Goal: Task Accomplishment & Management: Manage account settings

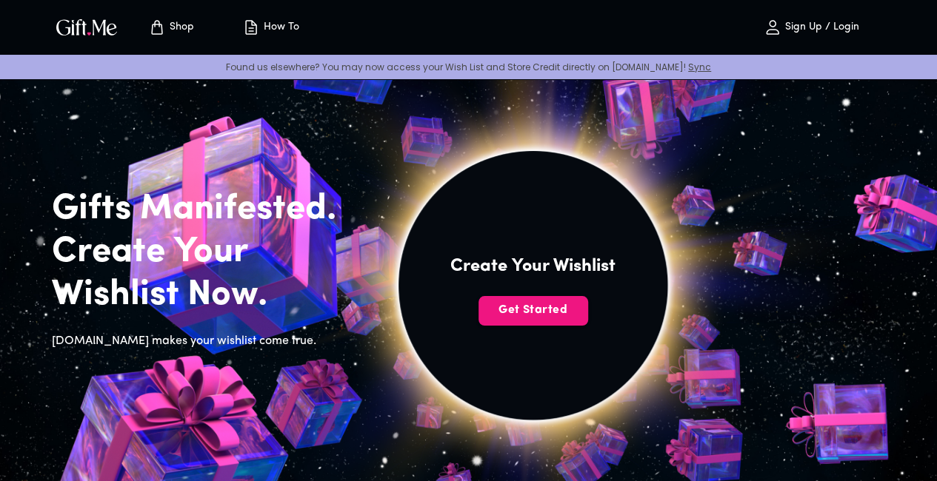
click at [801, 30] on p "Sign Up / Login" at bounding box center [820, 27] width 78 height 13
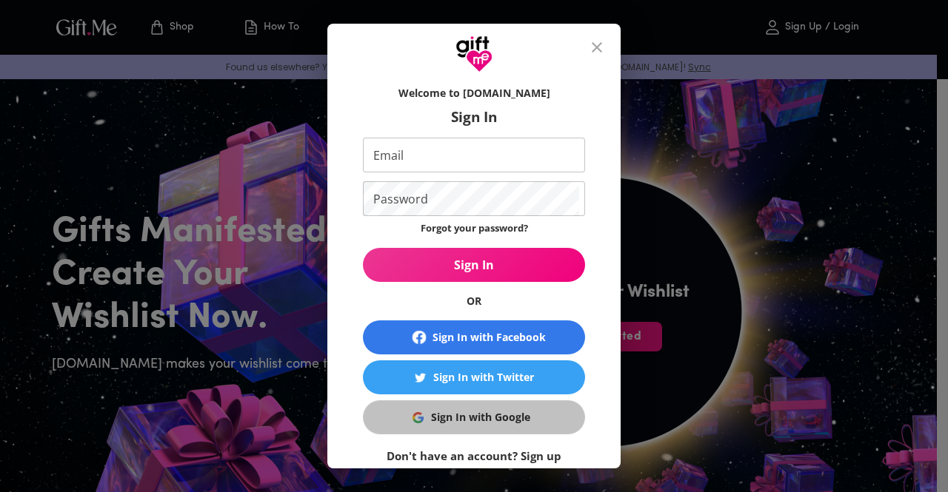
click at [472, 420] on div "Sign In with Google" at bounding box center [480, 418] width 99 height 16
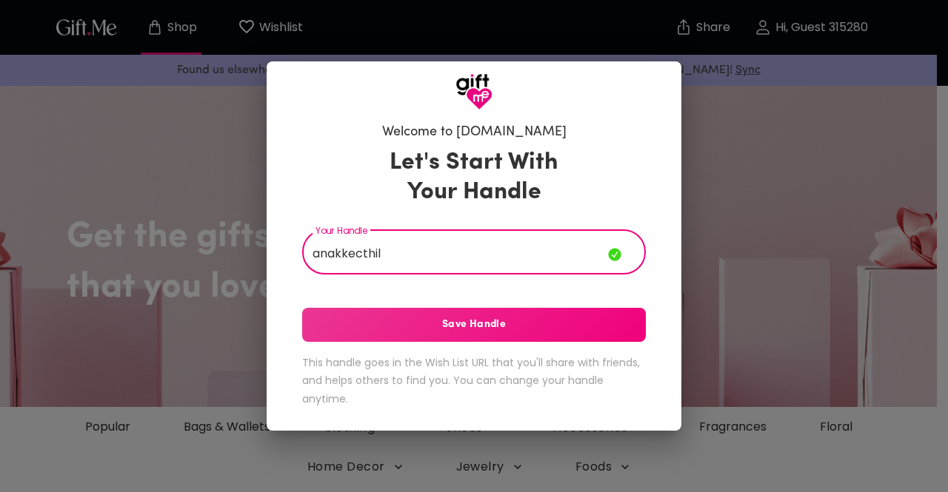
type input "anakkecthil"
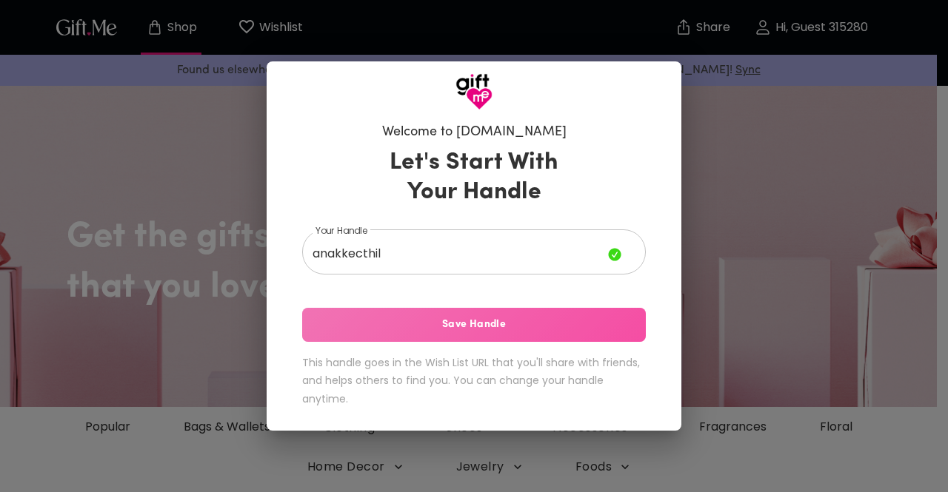
click at [471, 324] on span "Save Handle" at bounding box center [474, 325] width 344 height 16
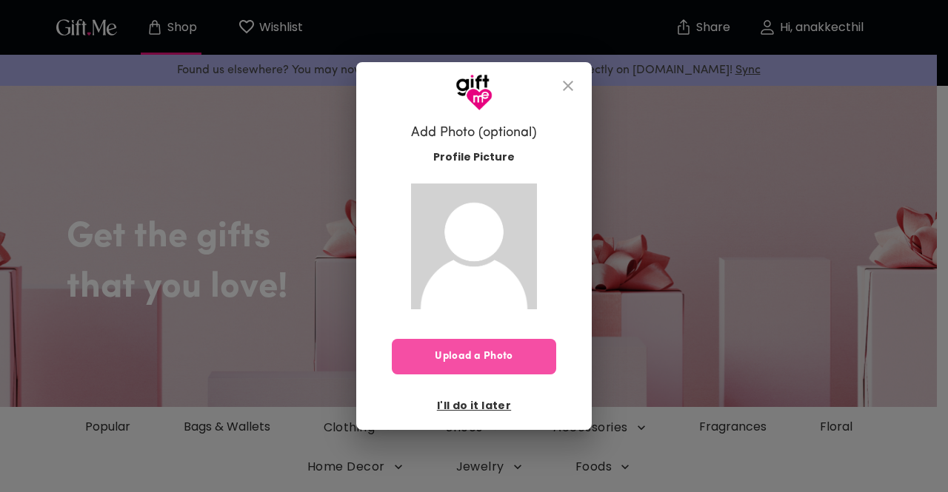
click at [478, 353] on span "Upload a Photo" at bounding box center [474, 357] width 164 height 16
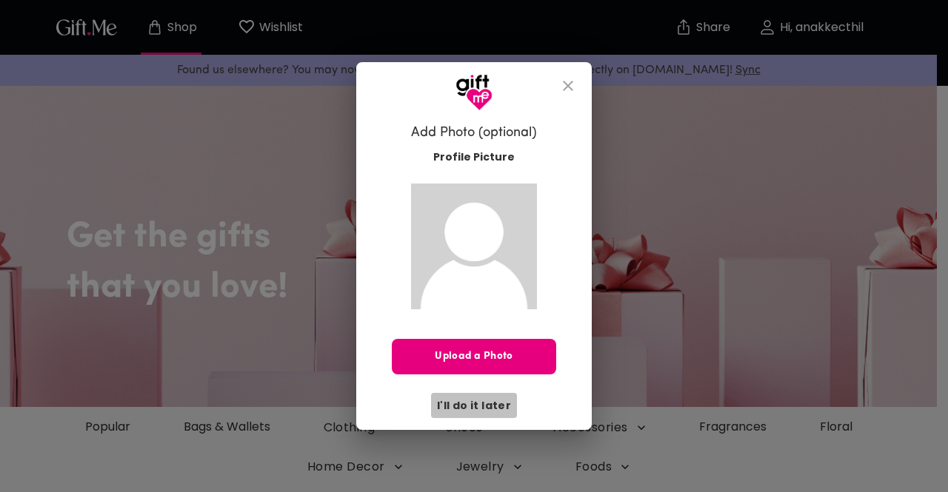
click at [479, 412] on span "I'll do it later" at bounding box center [474, 406] width 74 height 16
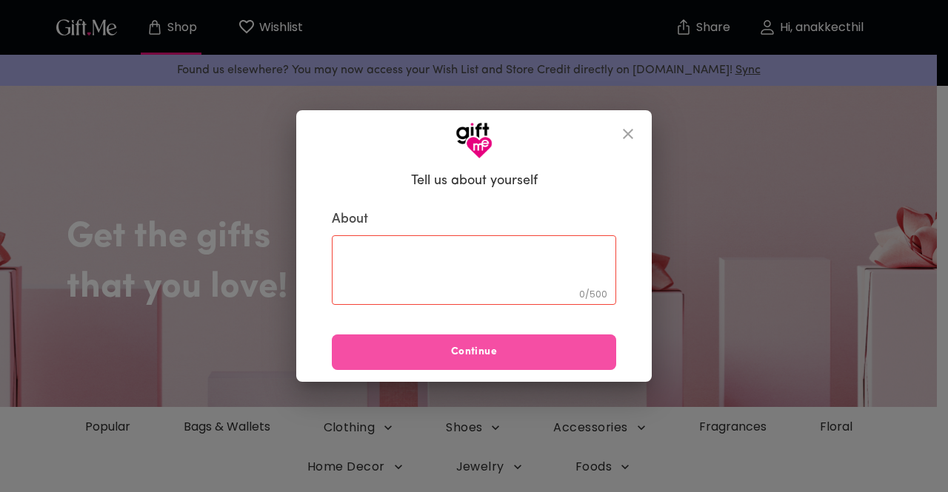
click at [493, 361] on span "Continue" at bounding box center [474, 352] width 284 height 16
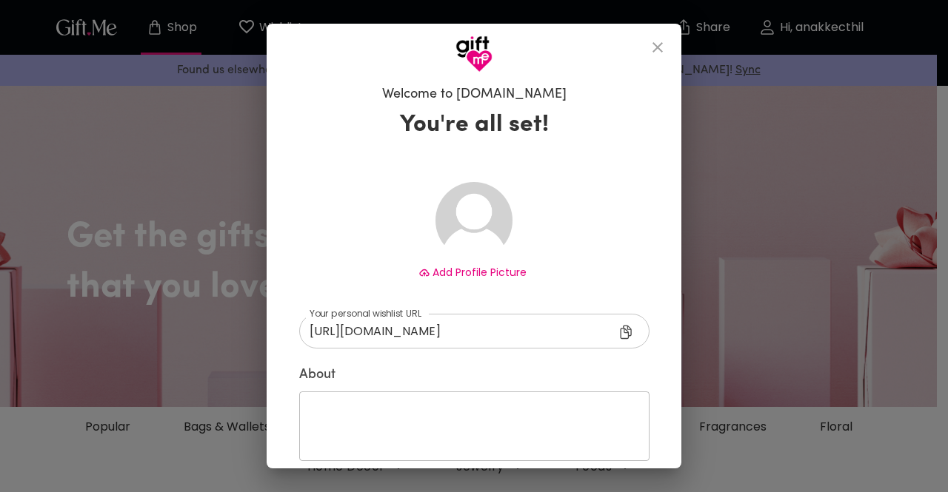
scroll to position [69, 0]
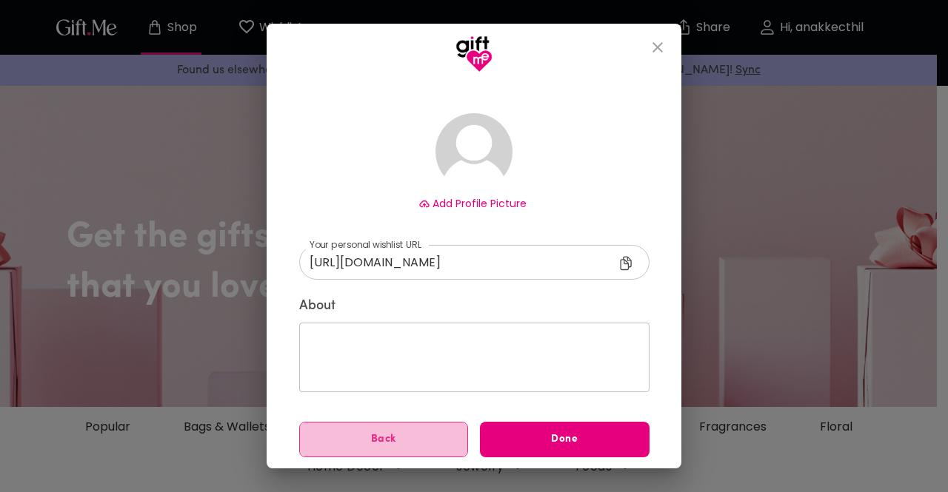
click at [406, 448] on button "Back" at bounding box center [384, 440] width 170 height 36
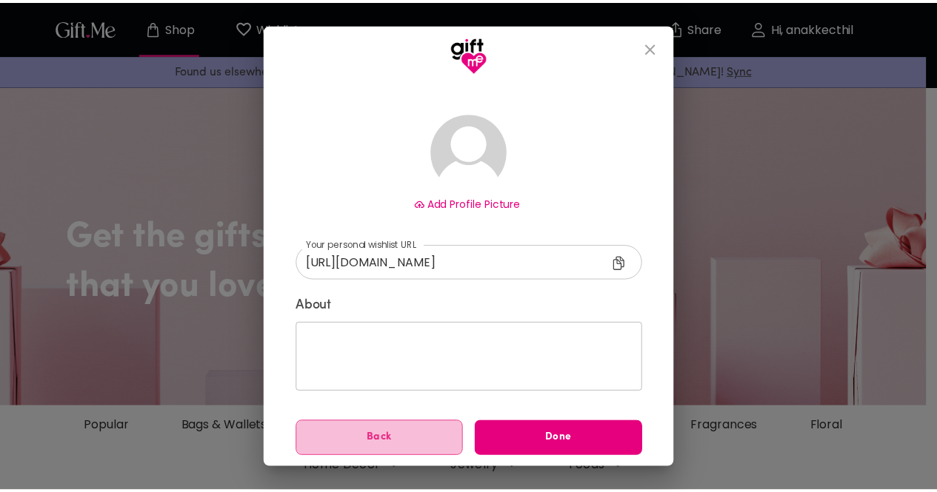
scroll to position [0, 0]
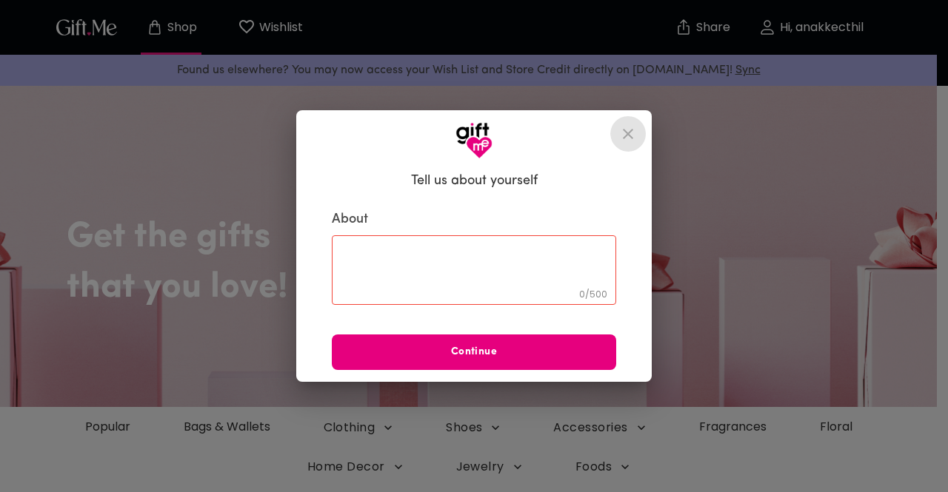
click at [628, 133] on icon "close" at bounding box center [628, 134] width 10 height 10
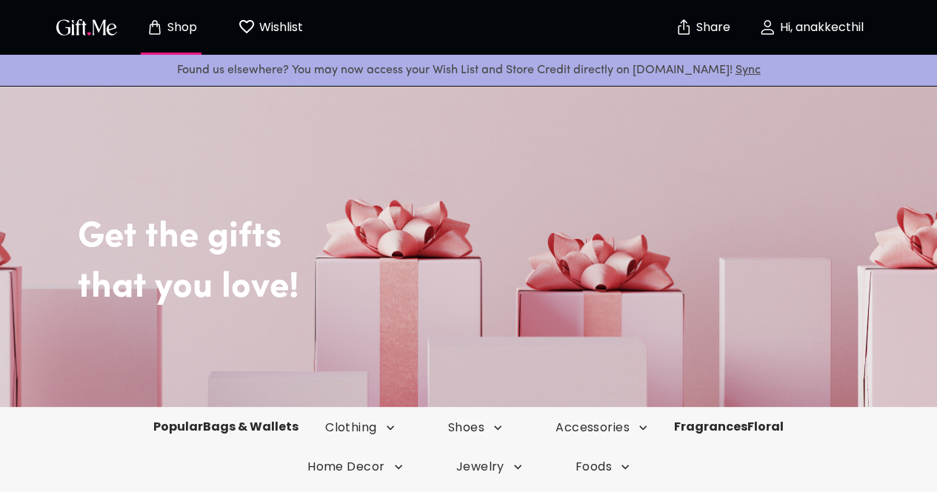
click at [321, 358] on div "Get the gifts that you love!" at bounding box center [468, 244] width 937 height 326
drag, startPoint x: 321, startPoint y: 358, endPoint x: 327, endPoint y: 347, distance: 11.9
click at [327, 347] on div "Get the gifts that you love!" at bounding box center [468, 244] width 937 height 326
